Goal: Task Accomplishment & Management: Manage account settings

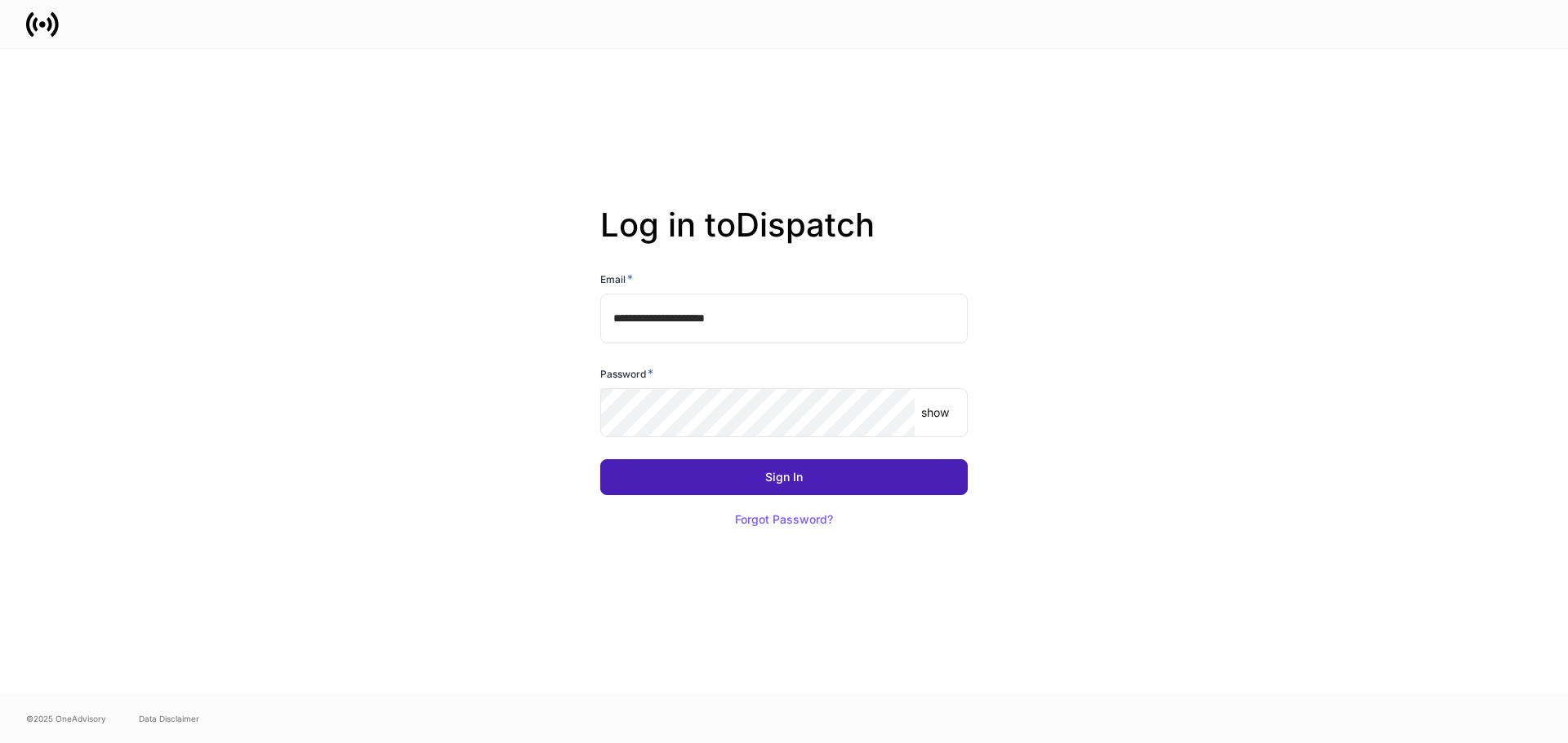
click at [641, 464] on button "Sign In" at bounding box center [784, 478] width 367 height 36
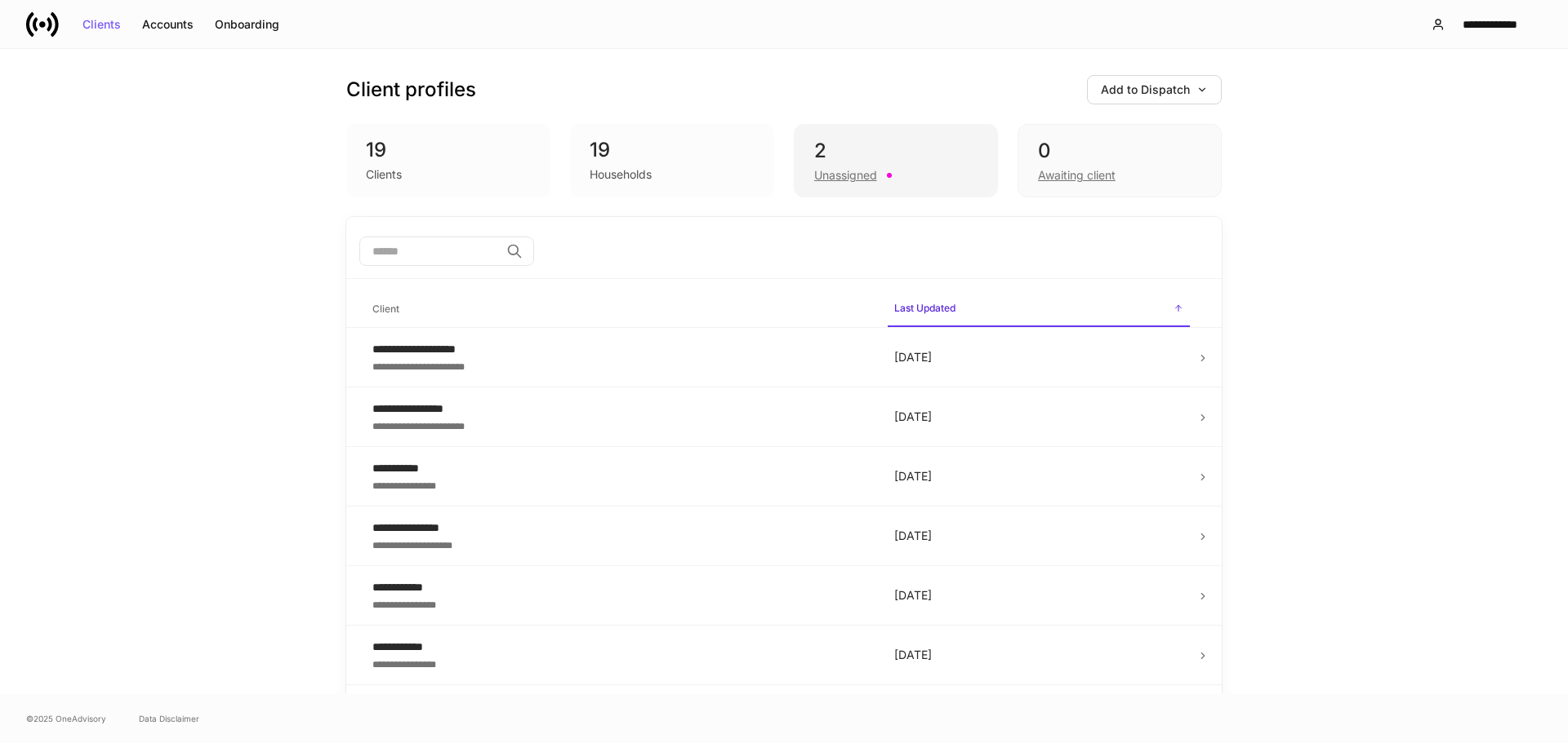
click at [896, 185] on div "2 Unassigned" at bounding box center [896, 161] width 204 height 74
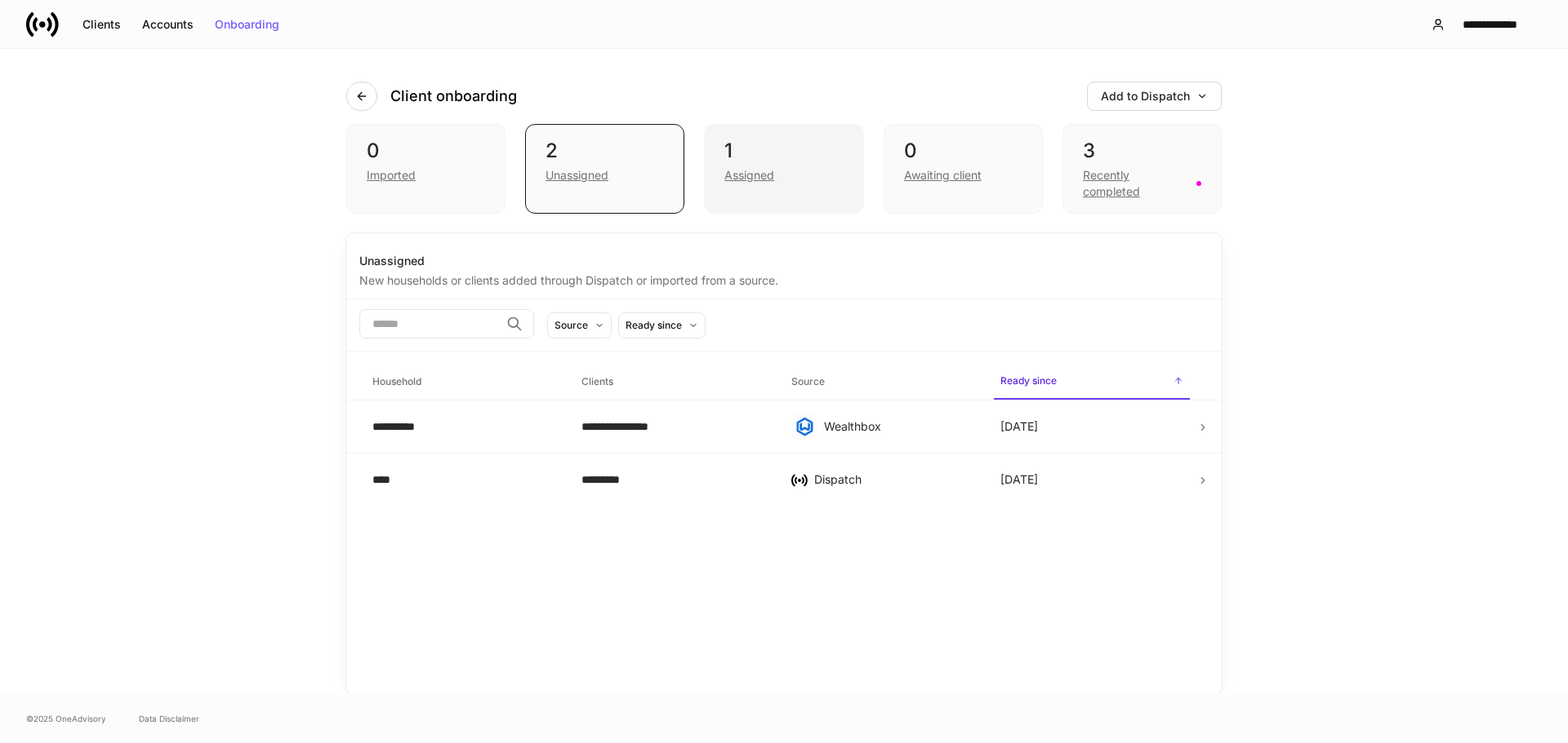
click at [751, 168] on div "Assigned" at bounding box center [749, 175] width 50 height 16
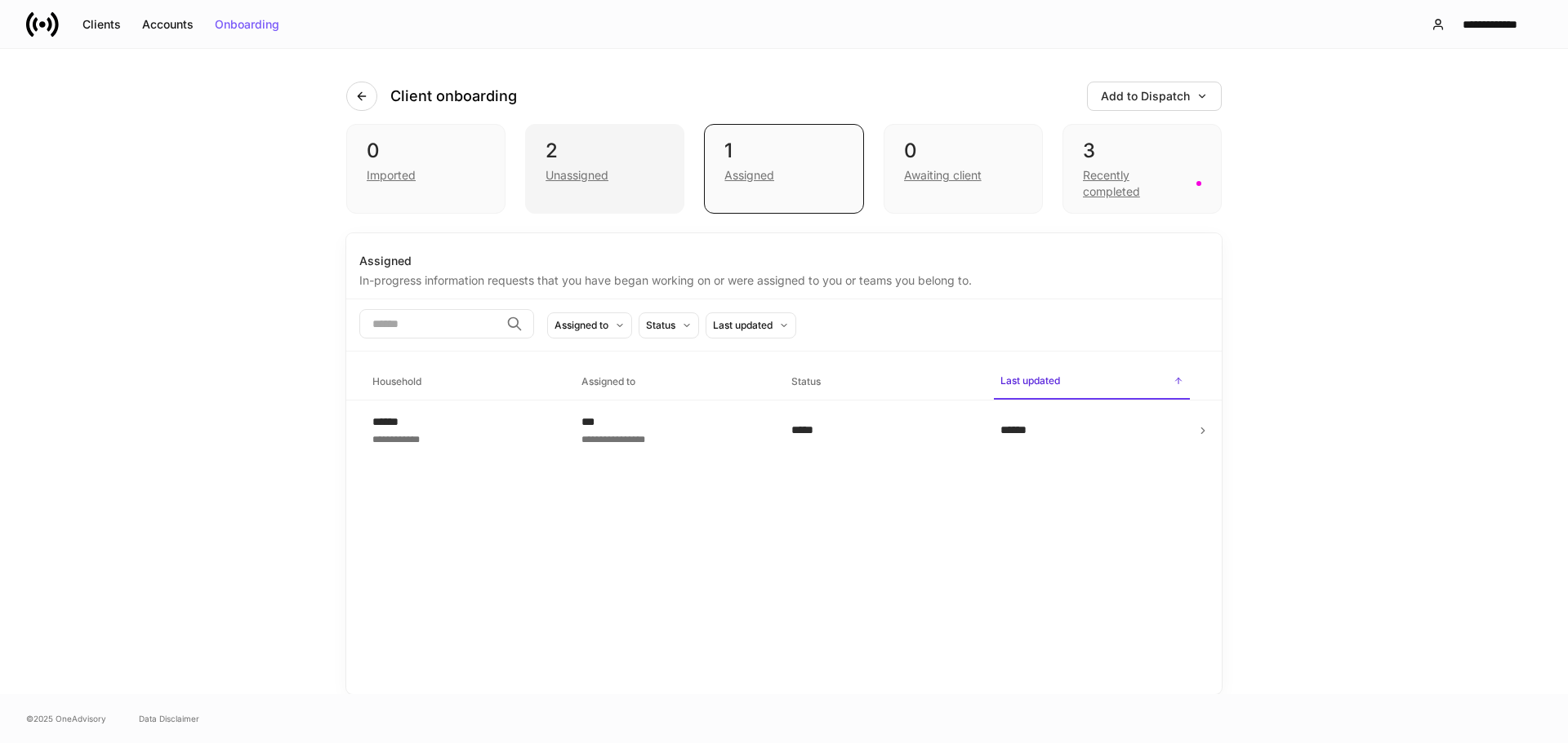
click at [573, 159] on div "2" at bounding box center [605, 150] width 119 height 26
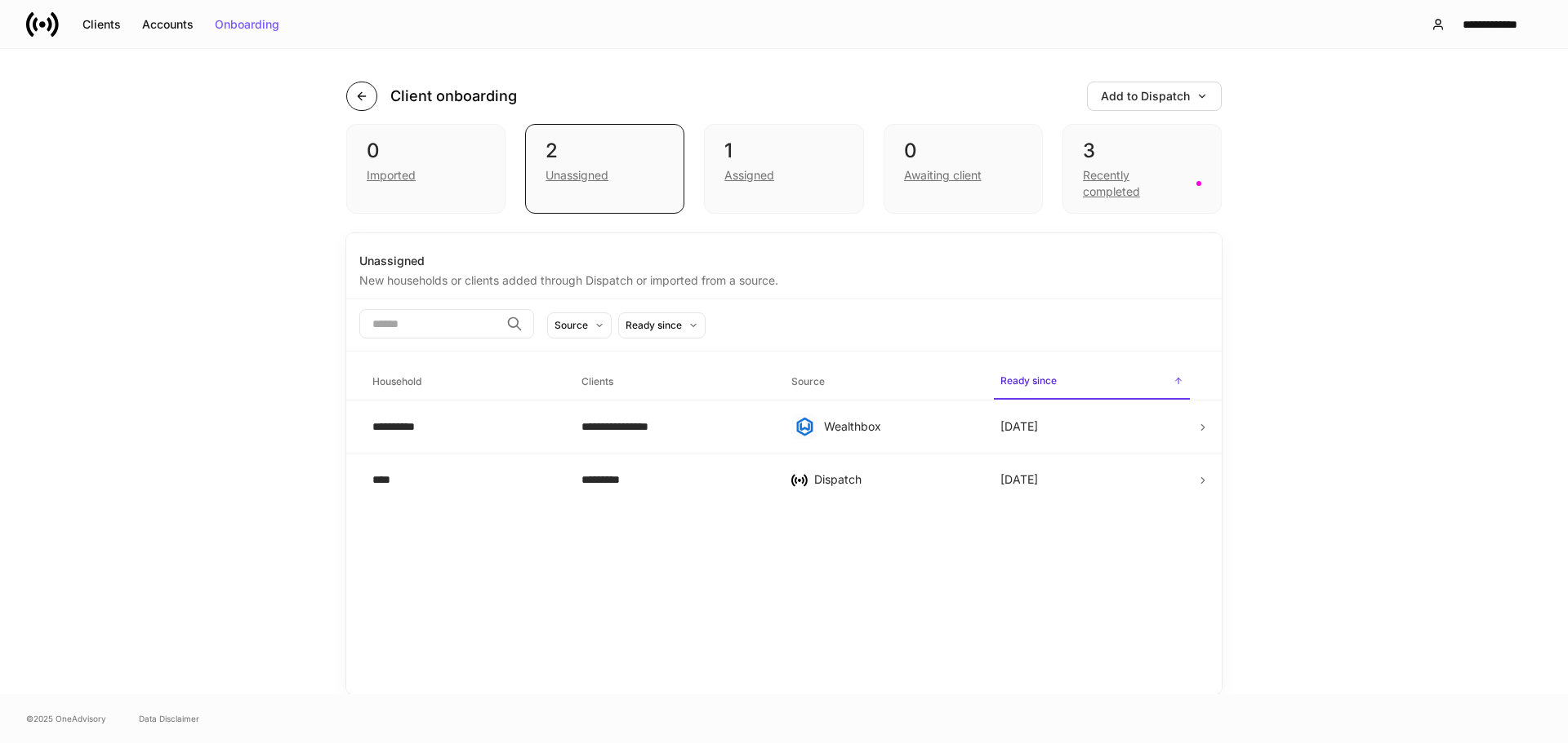
click at [374, 94] on button "button" at bounding box center [362, 96] width 31 height 30
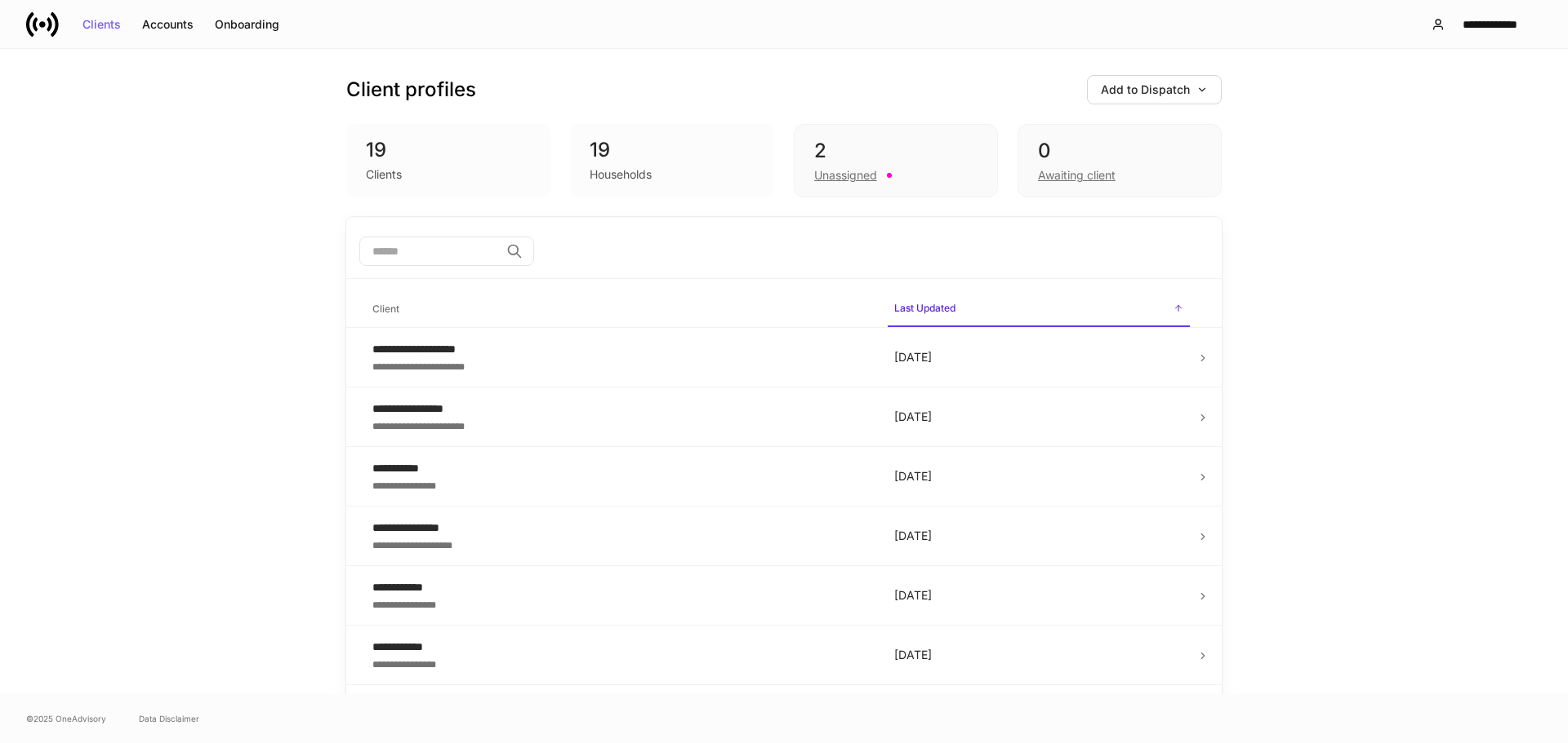
click at [590, 180] on div "Households" at bounding box center [620, 175] width 62 height 16
